Goal: Task Accomplishment & Management: Use online tool/utility

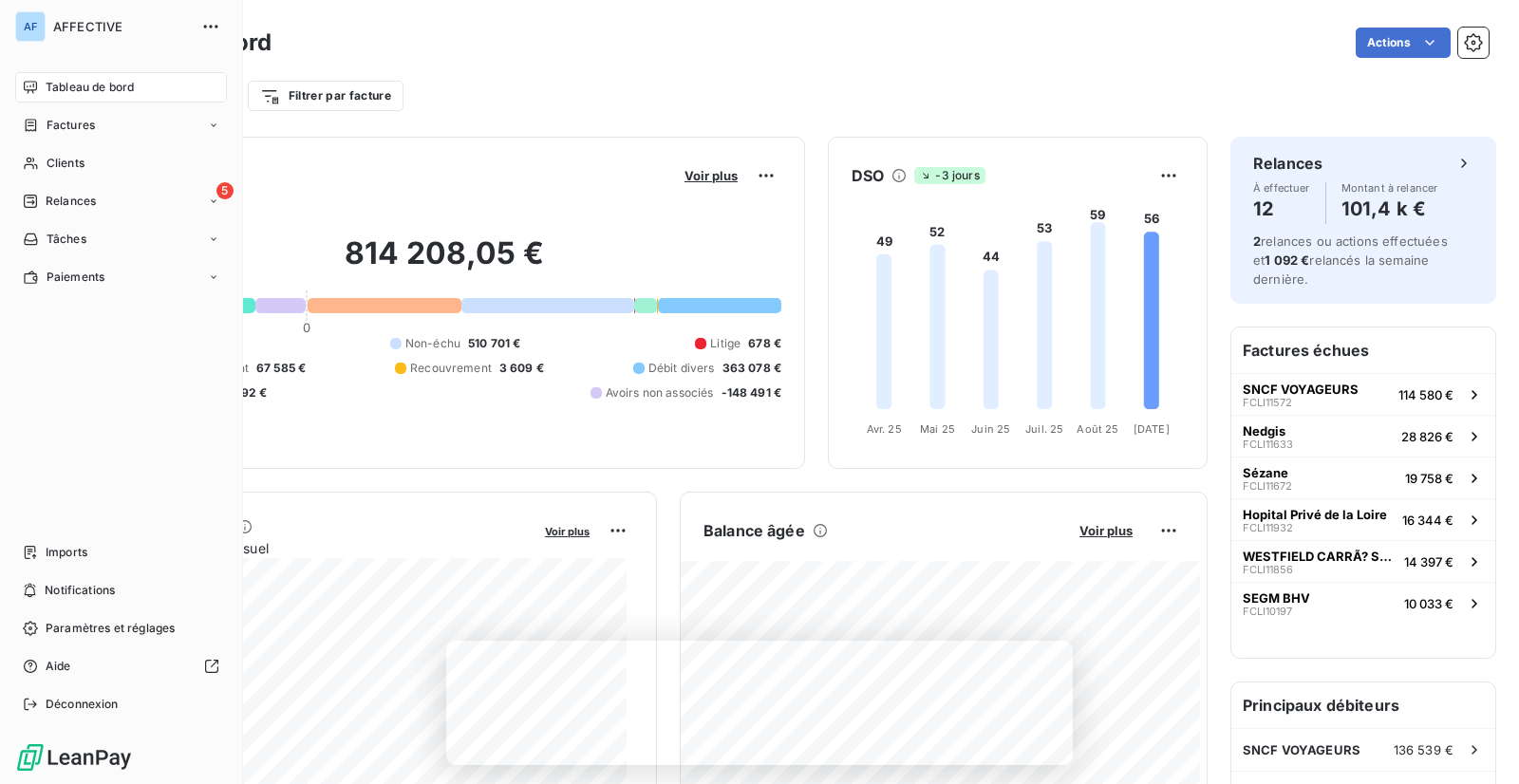
click at [45, 200] on span "Relances" at bounding box center [70, 202] width 50 height 17
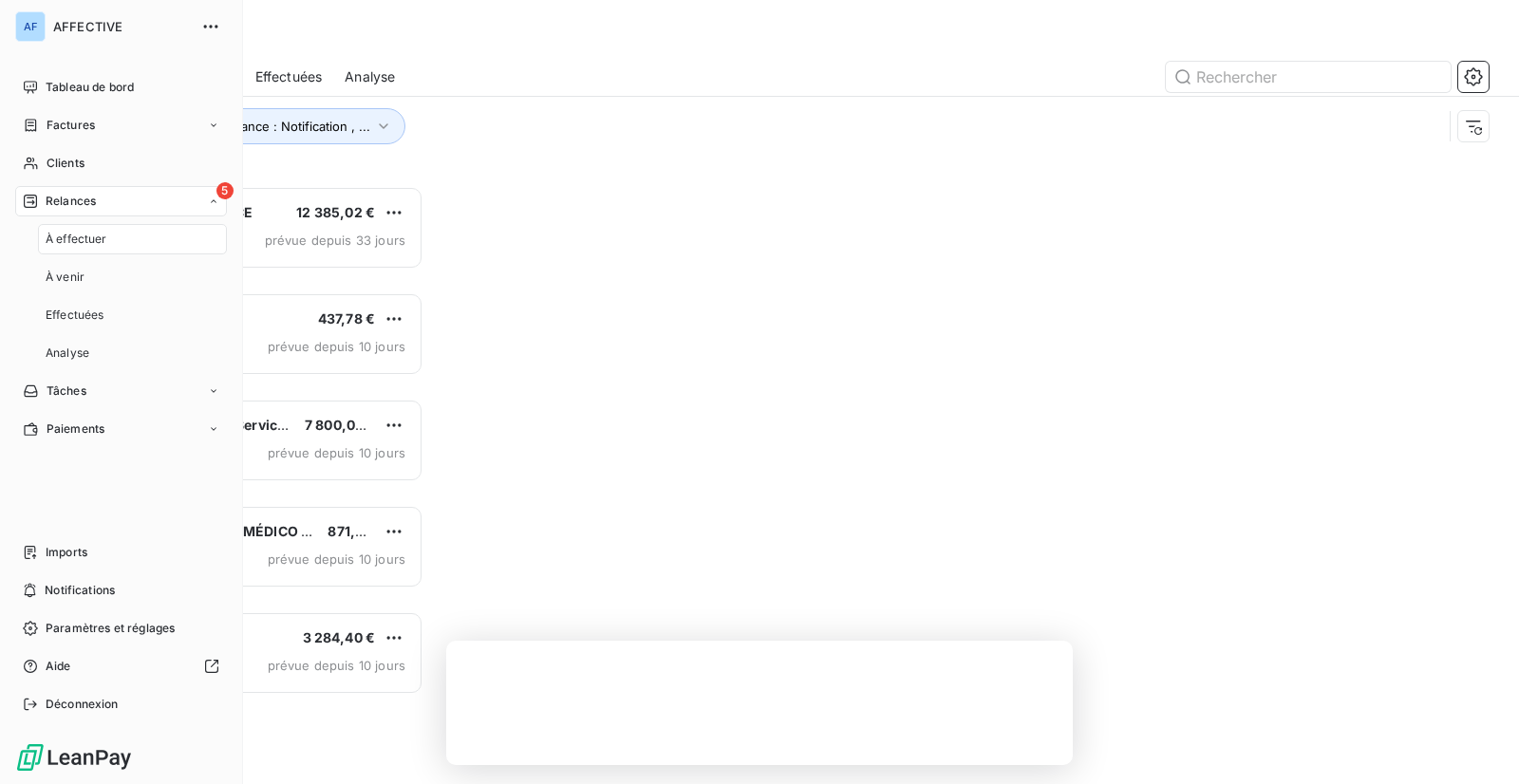
click at [70, 233] on span "À effectuer" at bounding box center [76, 239] width 62 height 17
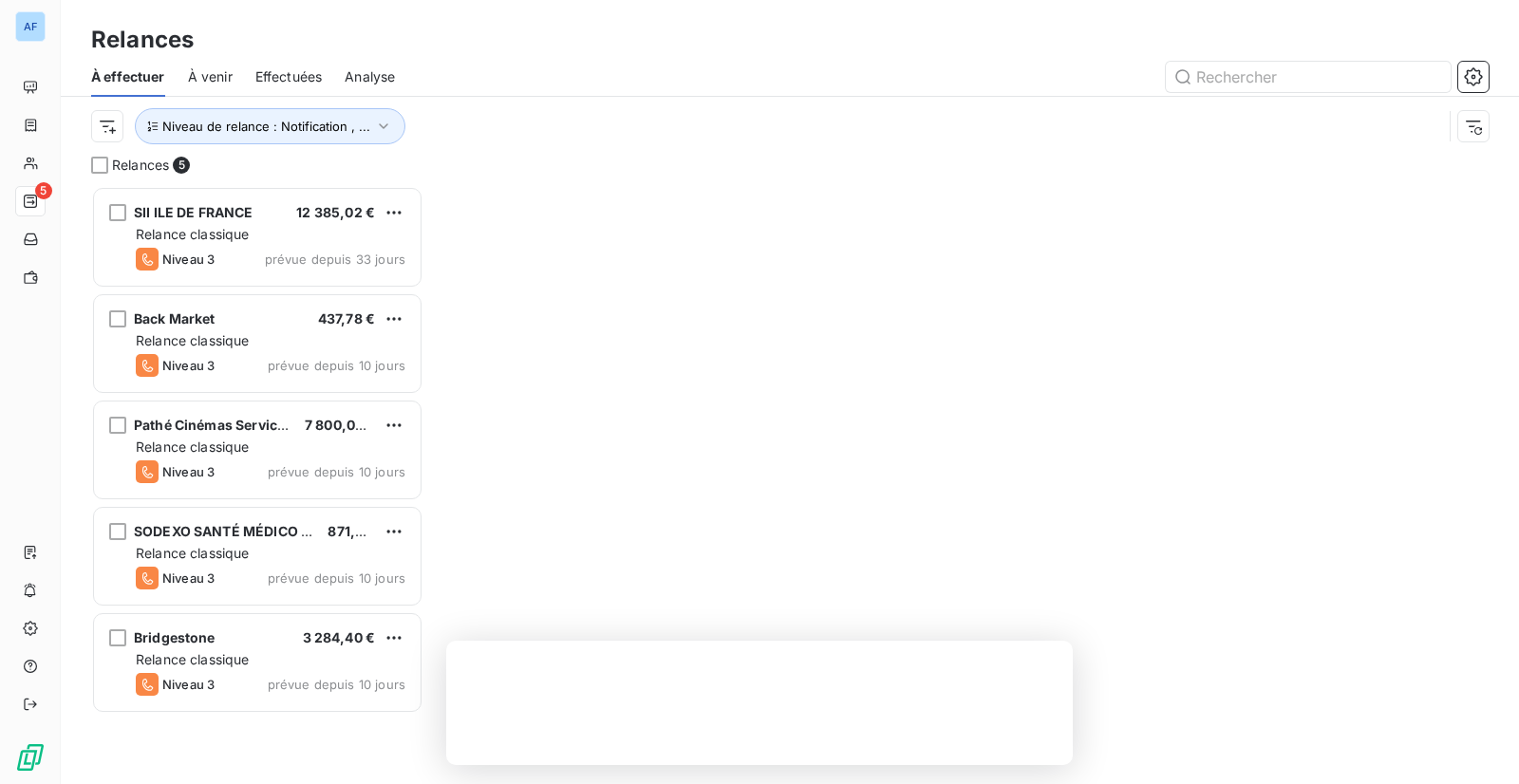
scroll to position [583, 318]
click at [475, 37] on div "Relances" at bounding box center [790, 40] width 1458 height 34
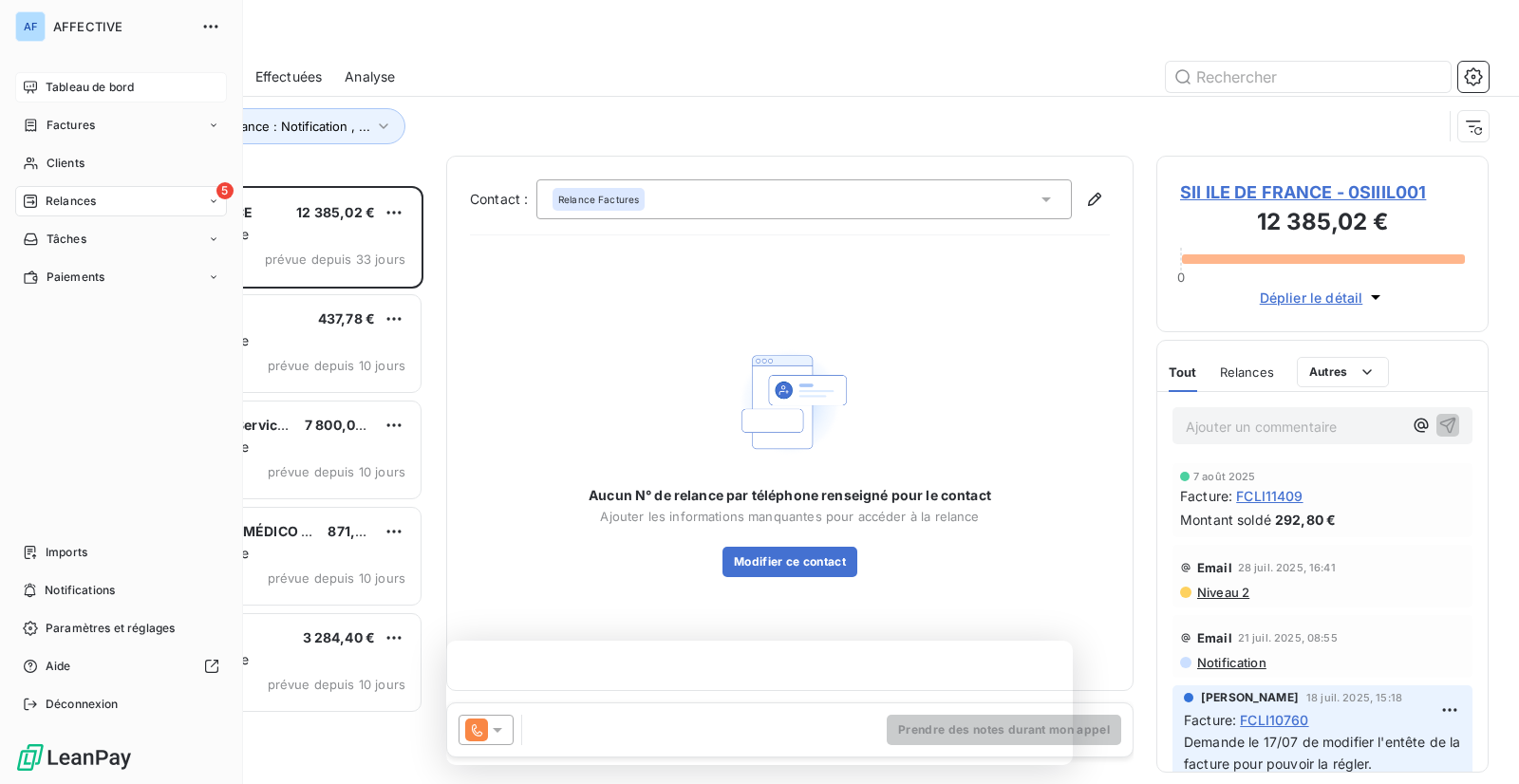
click at [26, 86] on icon at bounding box center [31, 88] width 15 height 15
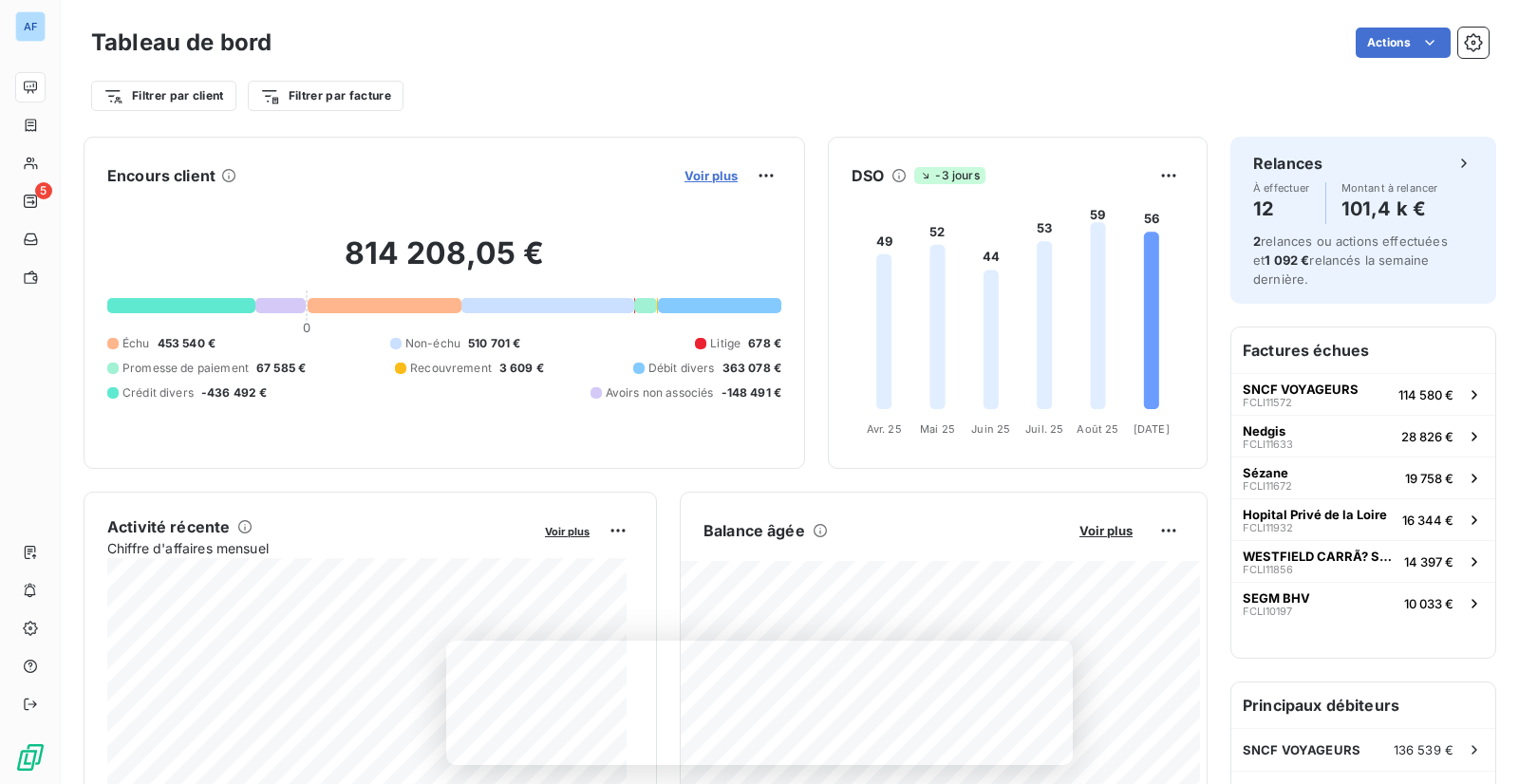
click at [716, 174] on span "Voir plus" at bounding box center [711, 176] width 53 height 15
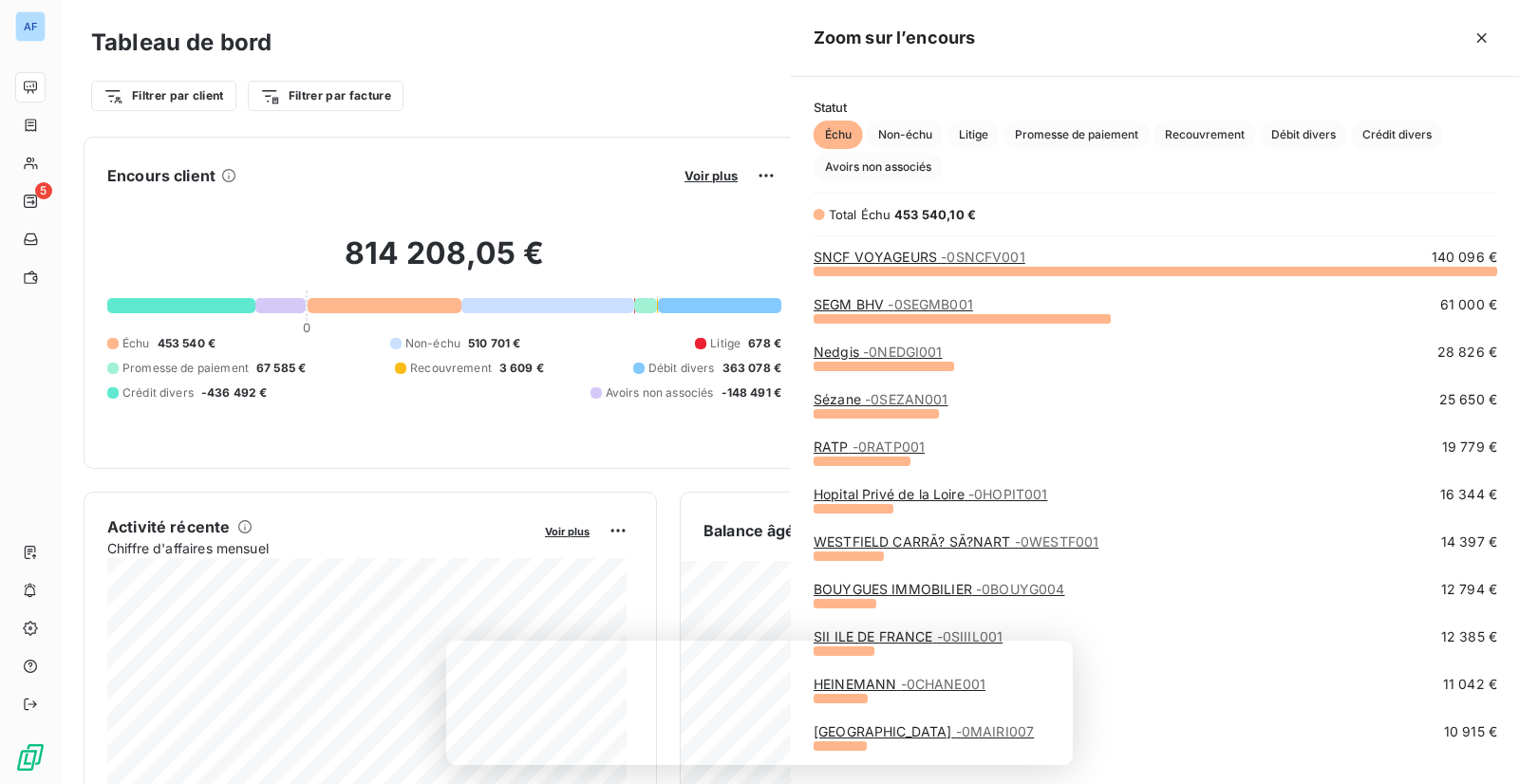
scroll to position [499, 715]
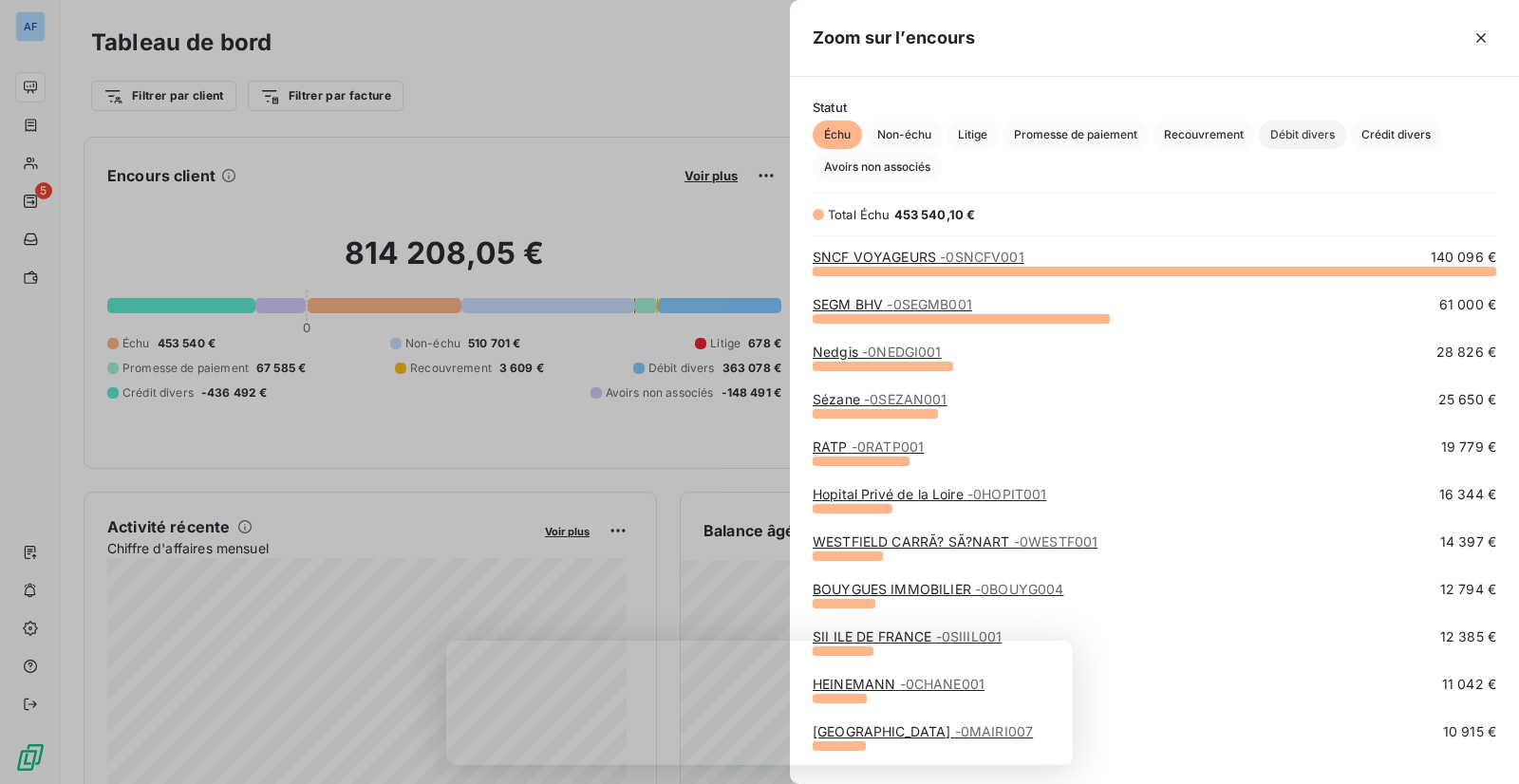
click at [1304, 139] on span "Débit divers" at bounding box center [1302, 134] width 87 height 28
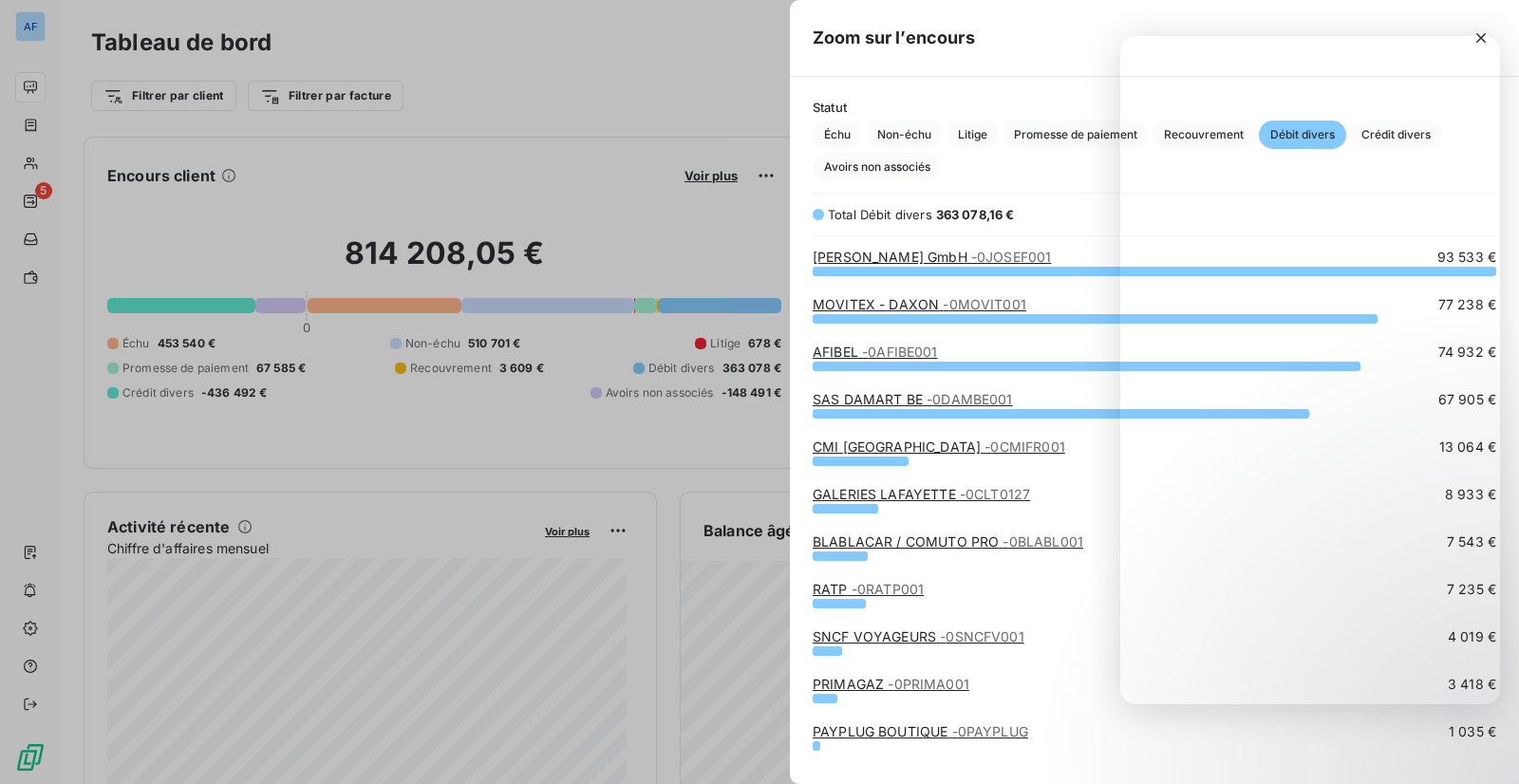
drag, startPoint x: 50, startPoint y: 441, endPoint x: 52, endPoint y: 461, distance: 20.1
click at [50, 441] on div at bounding box center [759, 392] width 1519 height 784
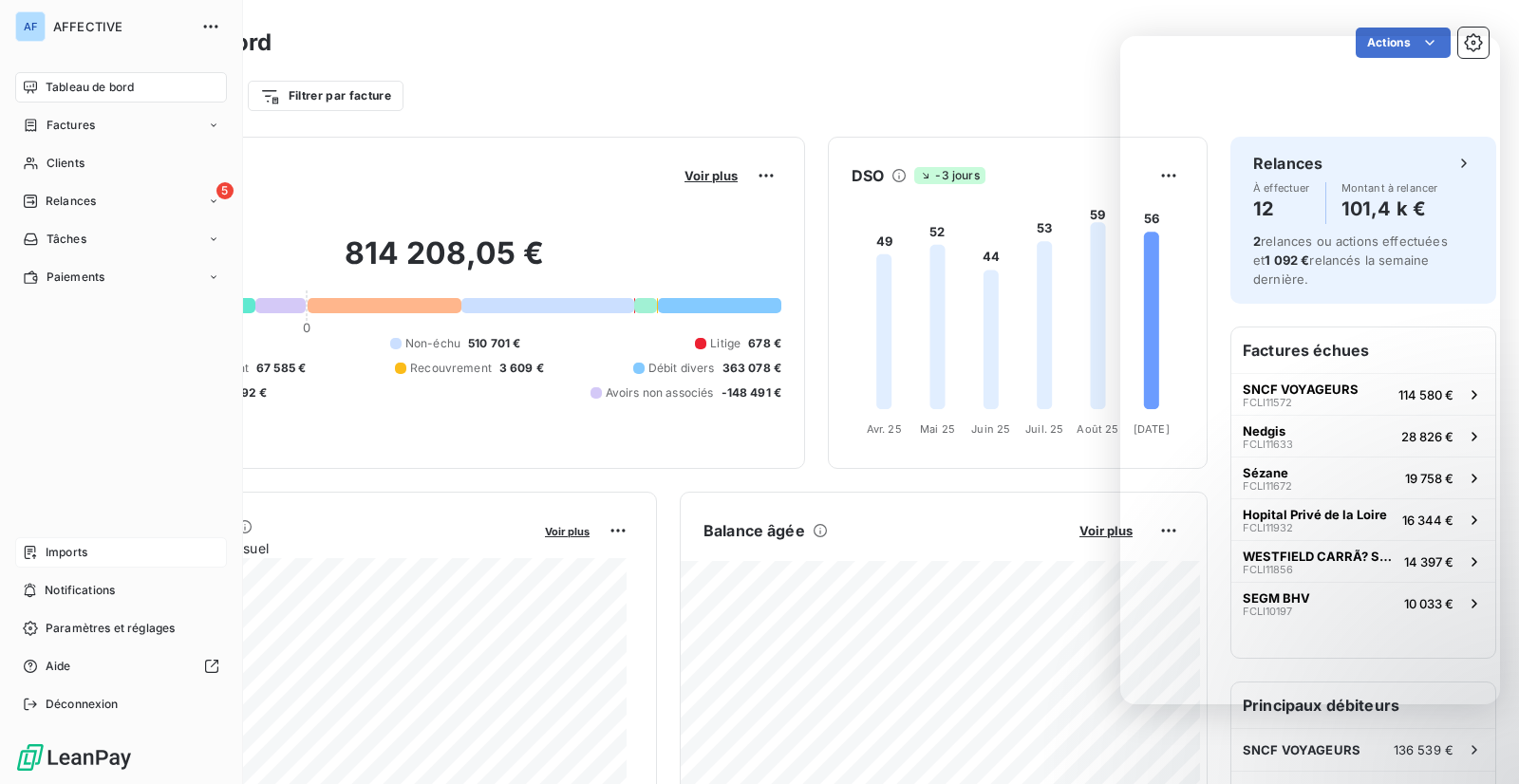
click at [69, 559] on span "Imports" at bounding box center [66, 552] width 42 height 17
